Goal: Task Accomplishment & Management: Complete application form

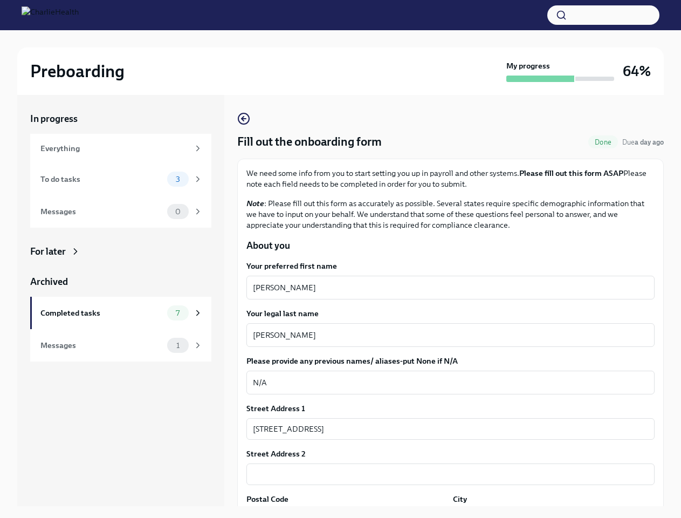
click at [603, 15] on button "button" at bounding box center [603, 14] width 112 height 19
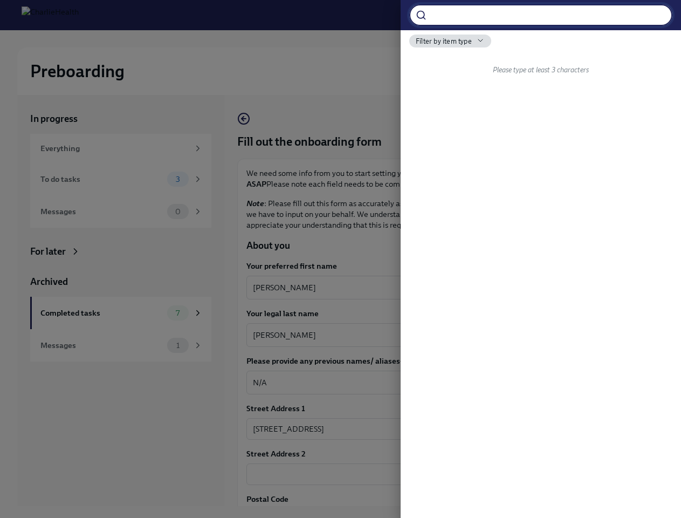
click at [446, 287] on div at bounding box center [340, 259] width 681 height 518
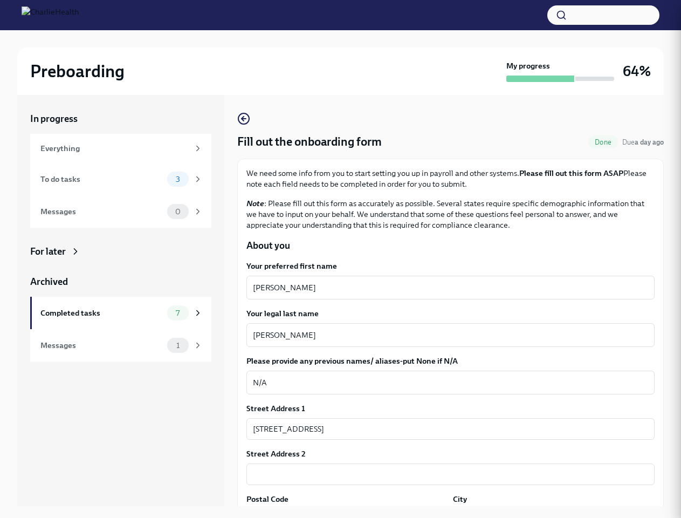
click at [446, 335] on textarea "[PERSON_NAME]" at bounding box center [450, 334] width 395 height 13
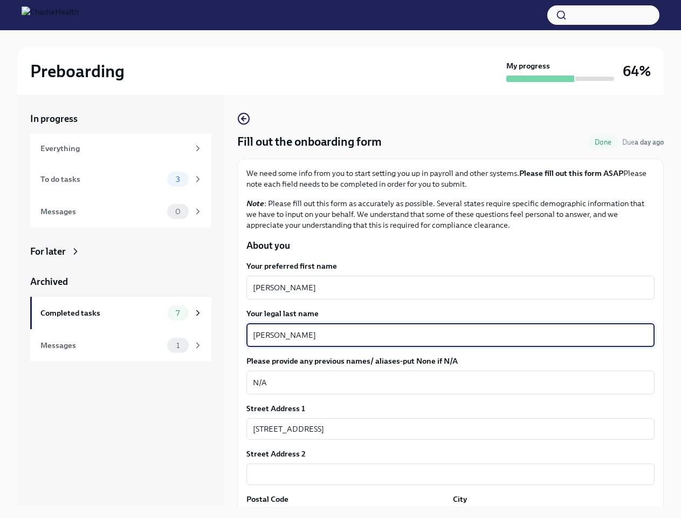
click at [446, 382] on textarea "N/A" at bounding box center [450, 382] width 395 height 13
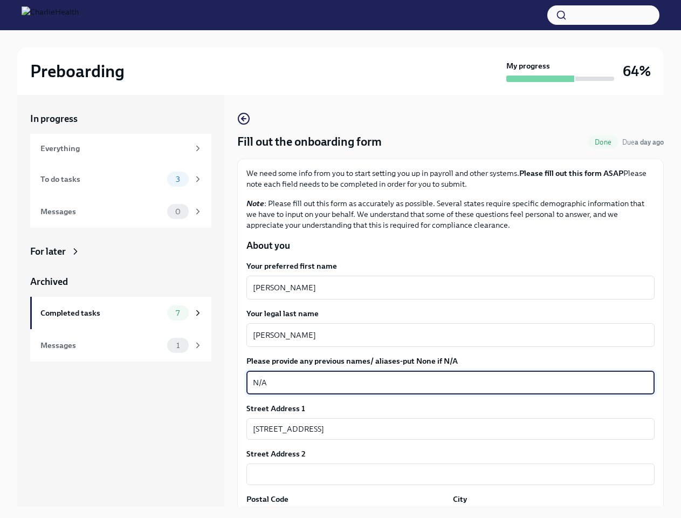
click at [446, 429] on input "[STREET_ADDRESS]" at bounding box center [450, 429] width 408 height 22
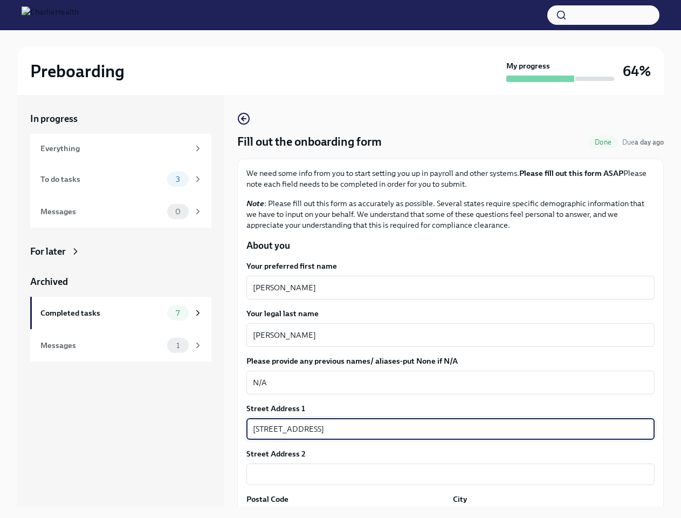
click at [446, 474] on input "text" at bounding box center [450, 474] width 408 height 22
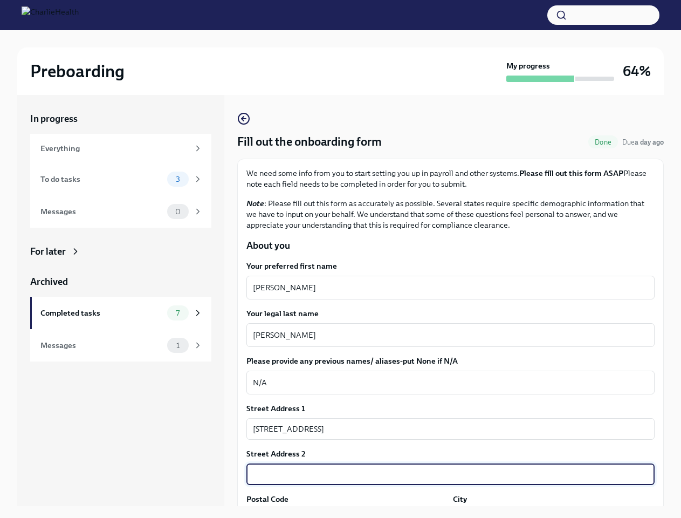
click at [345, 513] on div "In progress Everything To do tasks 3 Messages 0 For later Archived Completed ta…" at bounding box center [340, 309] width 647 height 428
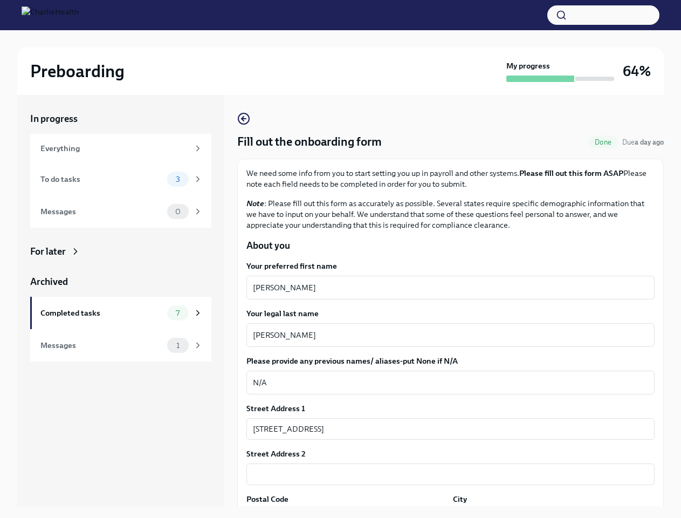
click at [547, 513] on div "In progress Everything To do tasks 3 Messages 0 For later Archived Completed ta…" at bounding box center [340, 309] width 647 height 428
